Goal: Navigation & Orientation: Understand site structure

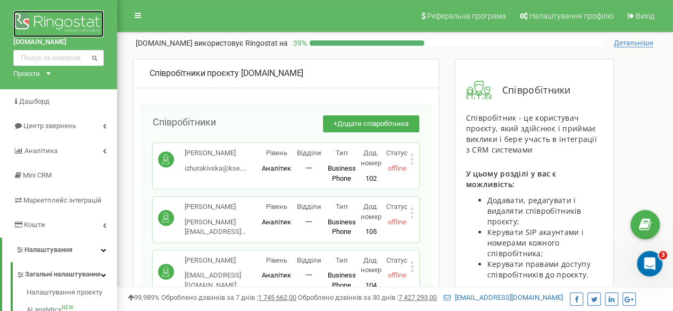
click at [73, 22] on img at bounding box center [58, 24] width 90 height 27
click at [21, 17] on img at bounding box center [58, 24] width 90 height 27
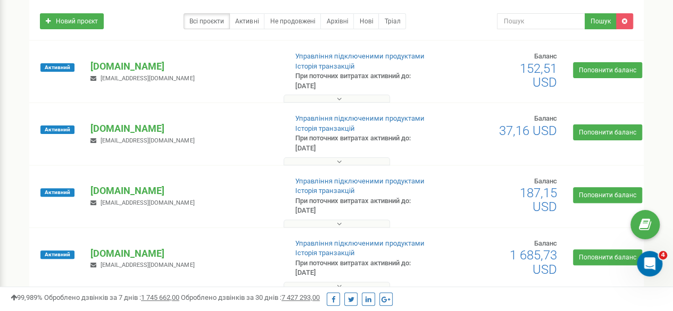
scroll to position [75, 0]
